Goal: Find contact information: Find contact information

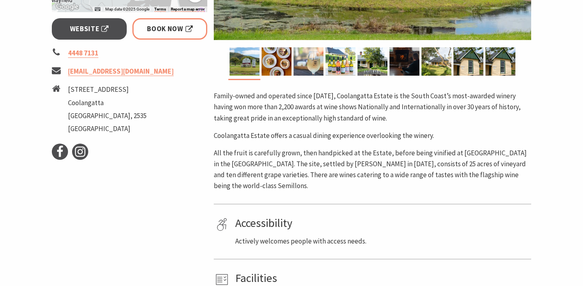
scroll to position [319, 0]
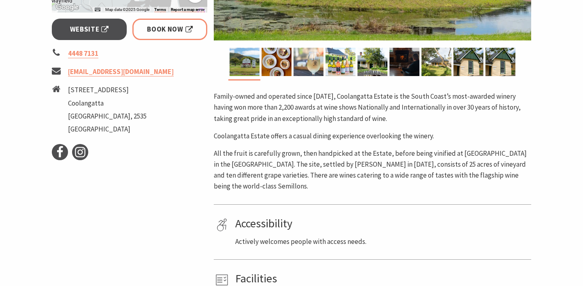
click at [202, 158] on ul "Facebook Instagram" at bounding box center [130, 152] width 156 height 16
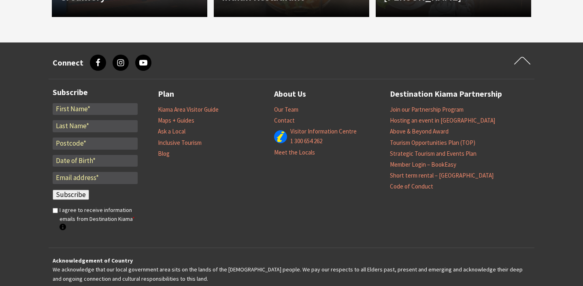
scroll to position [919, 0]
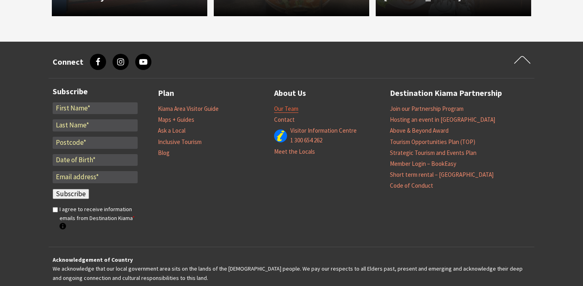
click at [289, 108] on link "Our Team" at bounding box center [286, 109] width 24 height 8
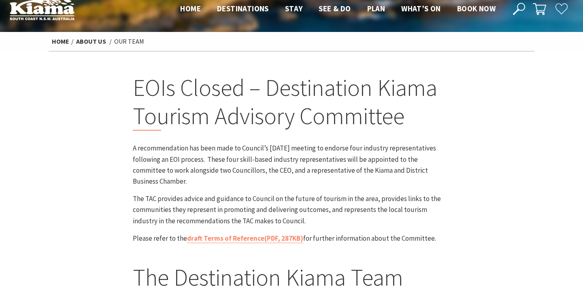
scroll to position [12, 0]
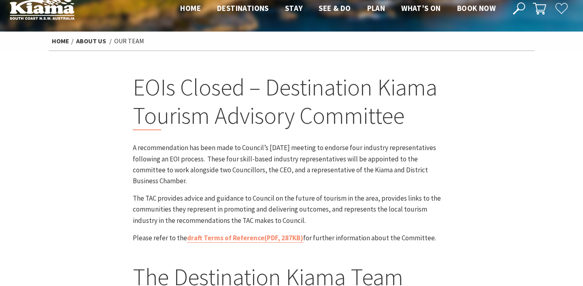
click at [289, 108] on h2 "EOIs Closed – Destination Kiama Tourism Advisory Committee" at bounding box center [292, 101] width 318 height 57
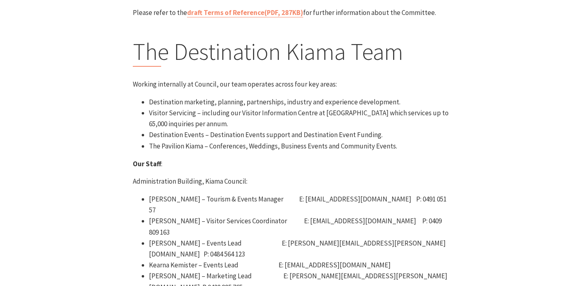
scroll to position [235, 0]
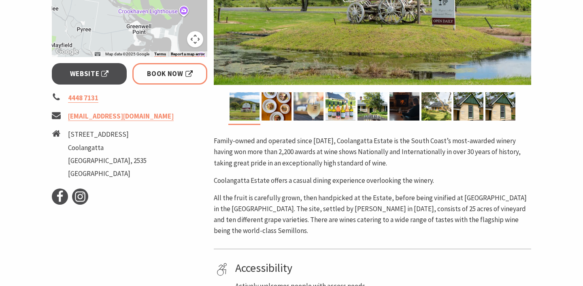
scroll to position [276, 0]
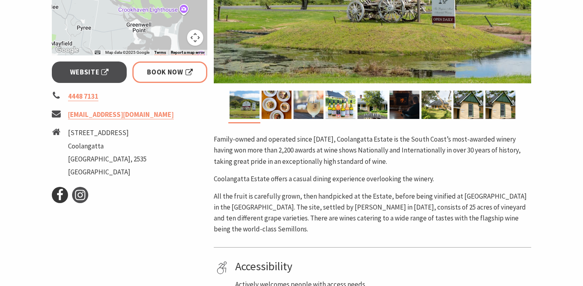
click at [59, 196] on use at bounding box center [60, 194] width 6 height 11
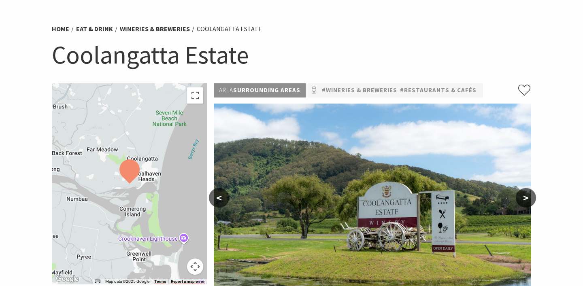
scroll to position [0, 0]
